Goal: Check status: Check status

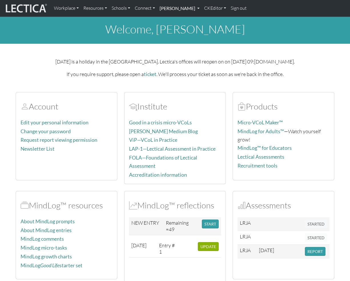
click at [202, 9] on link "[PERSON_NAME]" at bounding box center [179, 8] width 45 height 12
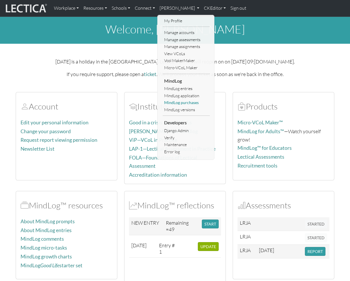
click at [187, 103] on link "MindLog purchases" at bounding box center [186, 102] width 47 height 7
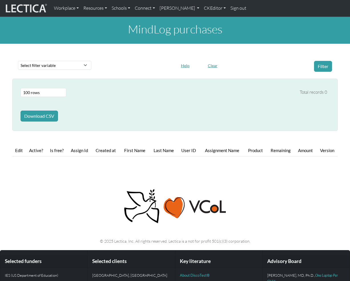
select select "100"
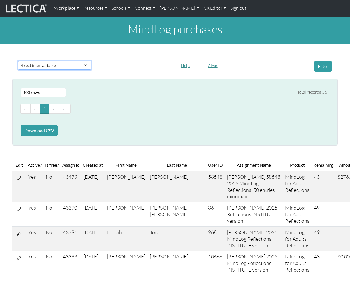
select select "product"
click option "Product" at bounding box center [0, 0] width 0 height 0
select select
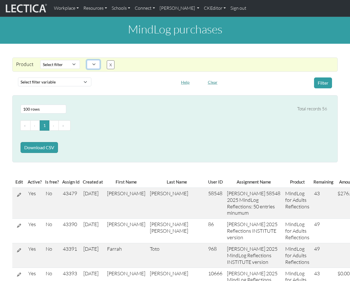
click at [87, 60] on select at bounding box center [93, 64] width 13 height 9
click at [188, 116] on div "Select # rows to display 10 rows 20 rows 50 rows 100 rows 200 rows 500 rows 100…" at bounding box center [172, 128] width 318 height 53
click at [314, 110] on div "Total records 56" at bounding box center [312, 108] width 30 height 7
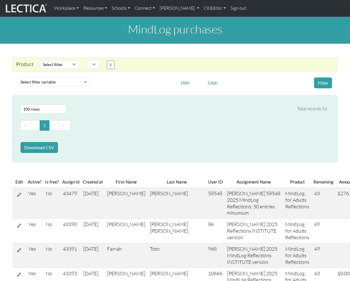
click at [314, 110] on div "Total records 56" at bounding box center [312, 108] width 30 height 7
click at [267, 95] on div "Select # rows to display 10 rows 20 rows 50 rows 100 rows 200 rows 500 rows 100…" at bounding box center [174, 128] width 325 height 67
click at [87, 60] on select at bounding box center [93, 64] width 13 height 9
click at [188, 14] on link "[PERSON_NAME]" at bounding box center [179, 8] width 45 height 12
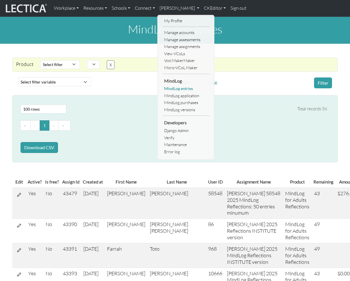
click at [186, 90] on link "MindLog entries" at bounding box center [186, 88] width 47 height 7
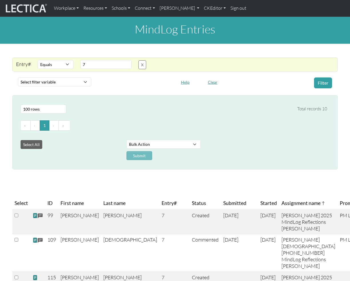
select select "equal"
select select "100"
